Goal: Check status: Check status

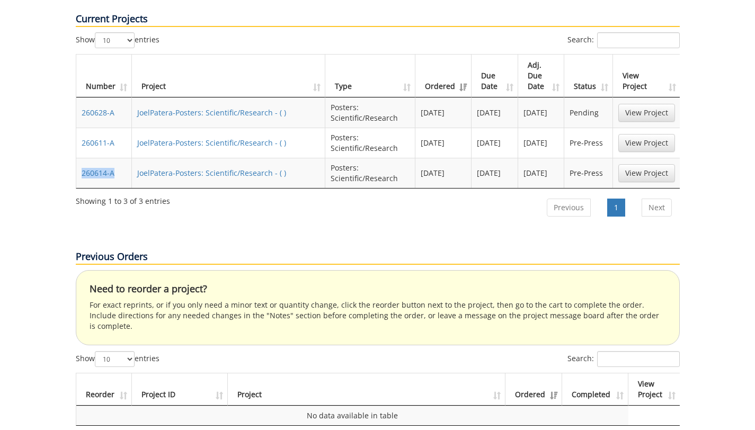
scroll to position [425, 0]
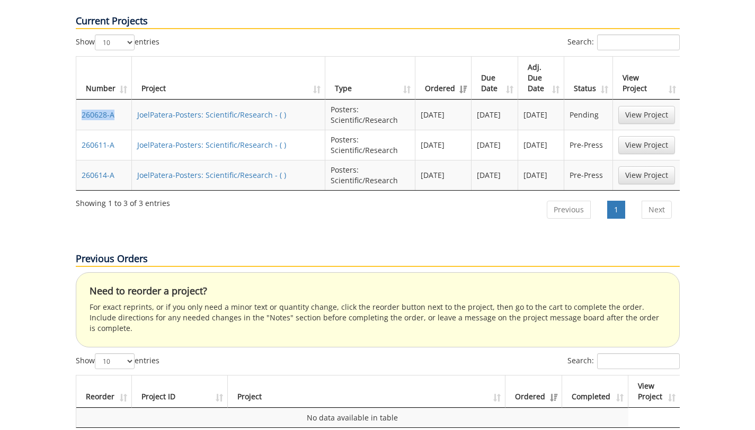
drag, startPoint x: 118, startPoint y: 80, endPoint x: 81, endPoint y: 81, distance: 37.6
click at [81, 100] on td "260628-A" at bounding box center [104, 115] width 56 height 30
copy link "260628-A"
drag, startPoint x: 122, startPoint y: 108, endPoint x: 83, endPoint y: 112, distance: 39.4
click at [83, 130] on td "260611-A" at bounding box center [104, 145] width 56 height 30
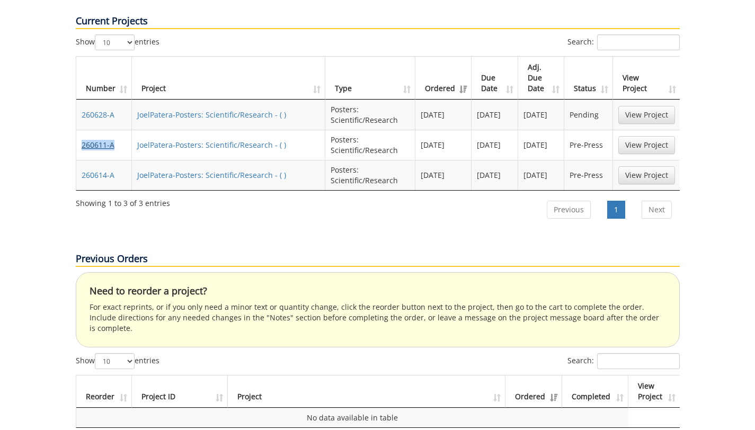
copy link "260611-A"
drag, startPoint x: 119, startPoint y: 141, endPoint x: 81, endPoint y: 142, distance: 38.2
click at [81, 160] on td "260614-A" at bounding box center [104, 175] width 56 height 30
copy link "260614-A"
click at [94, 110] on link "260628-A" at bounding box center [98, 115] width 33 height 10
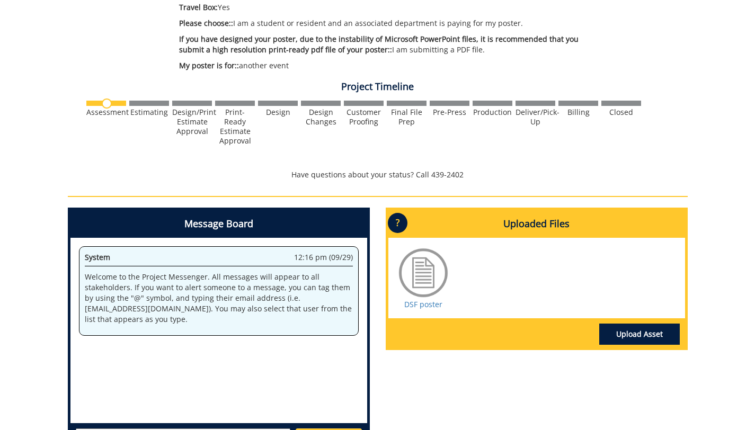
scroll to position [354, 0]
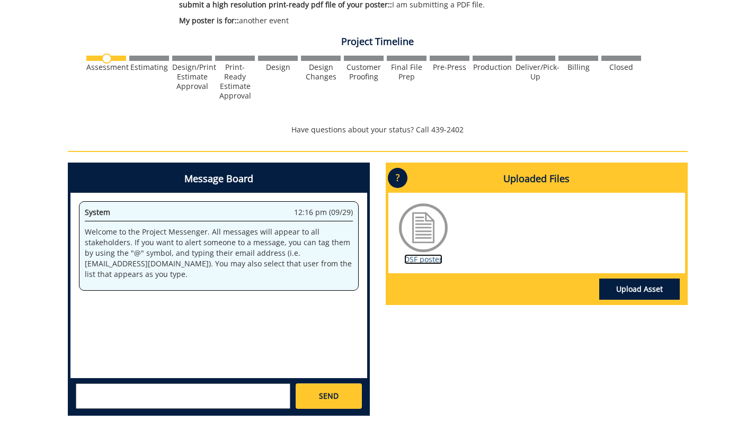
click at [422, 262] on link "DSF poster" at bounding box center [423, 259] width 38 height 10
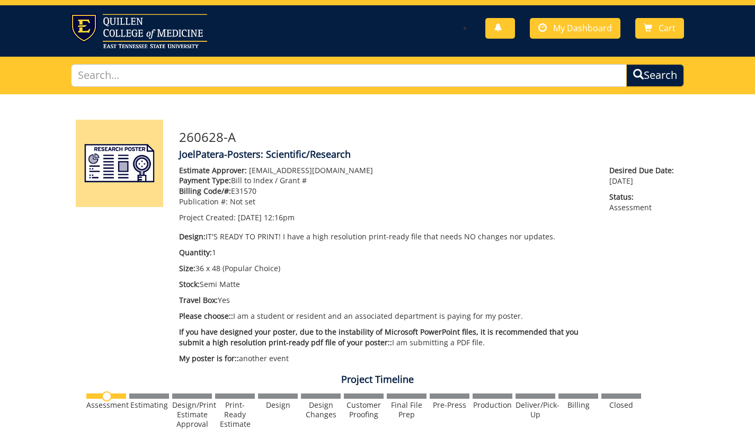
scroll to position [0, 0]
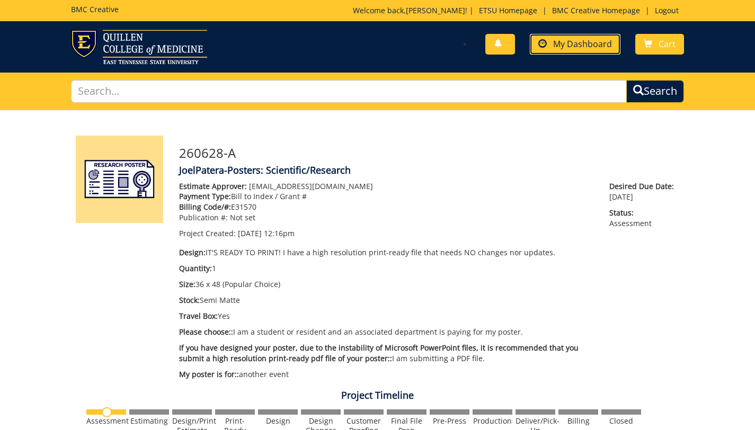
click at [587, 51] on link "My Dashboard" at bounding box center [575, 44] width 91 height 21
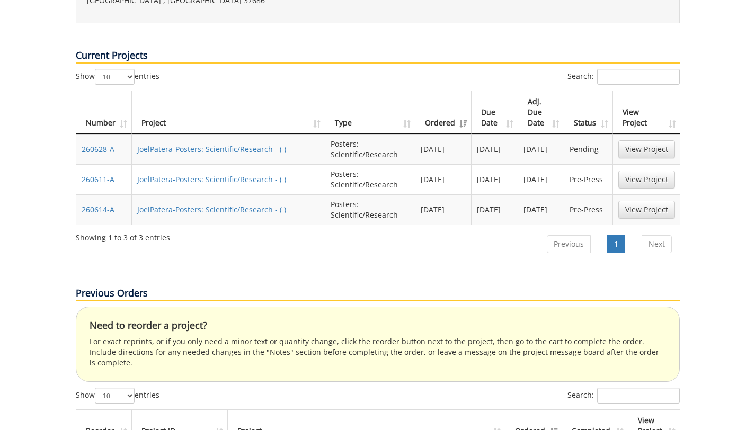
scroll to position [429, 0]
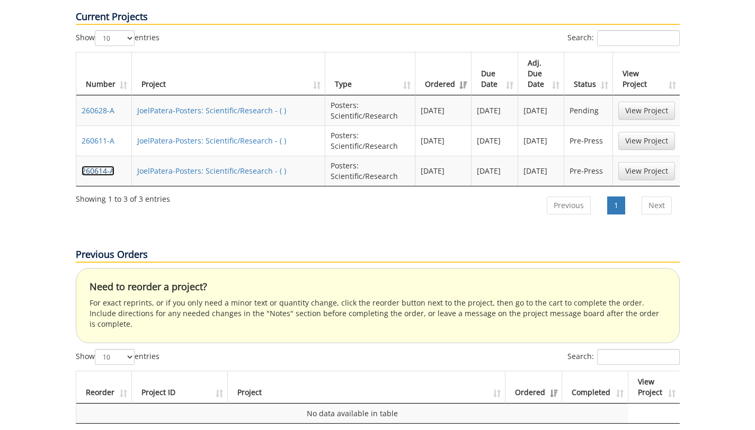
click at [104, 166] on link "260614-A" at bounding box center [98, 171] width 33 height 10
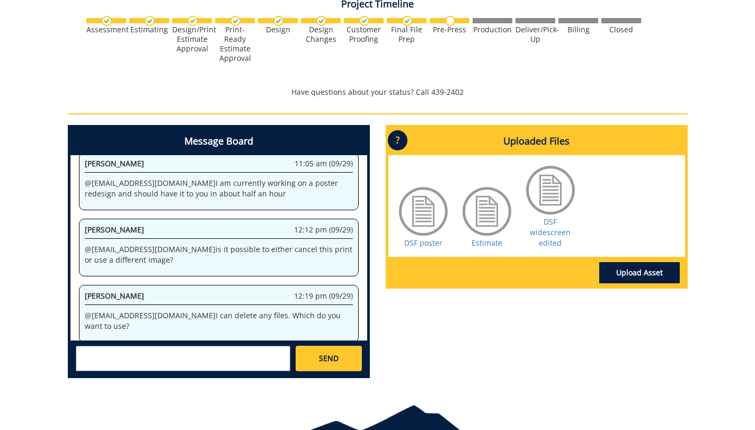
scroll to position [390, 0]
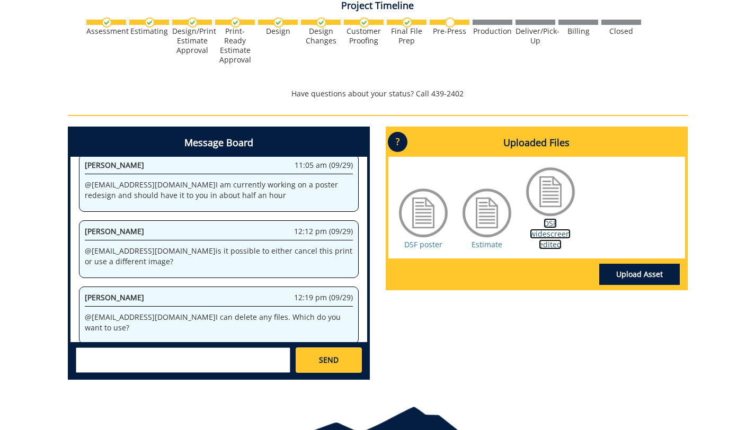
click at [555, 236] on link "DSF widescreen edited" at bounding box center [550, 233] width 41 height 31
